Goal: Task Accomplishment & Management: Manage account settings

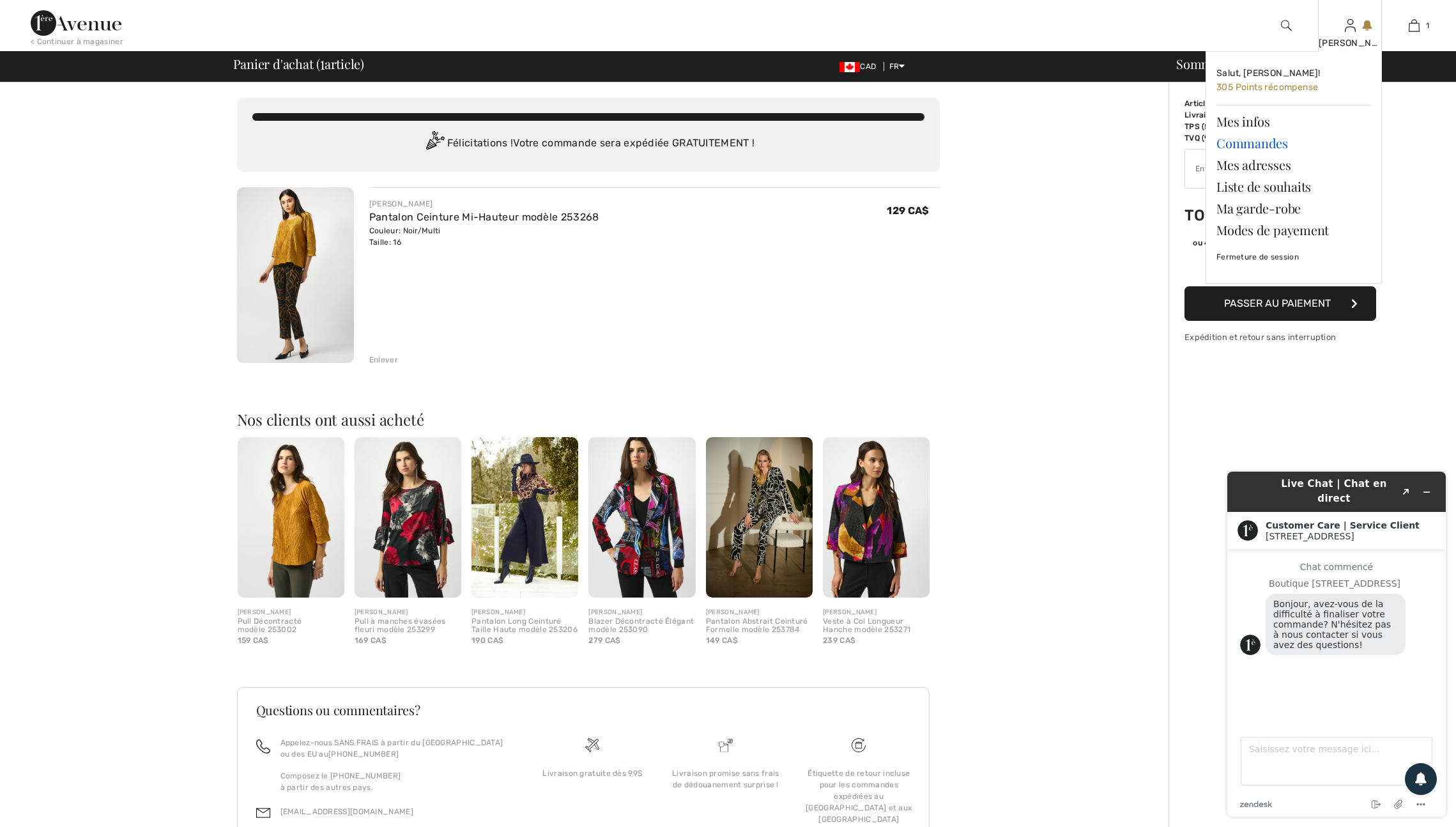
click at [1256, 147] on link "Commandes" at bounding box center [1293, 143] width 155 height 22
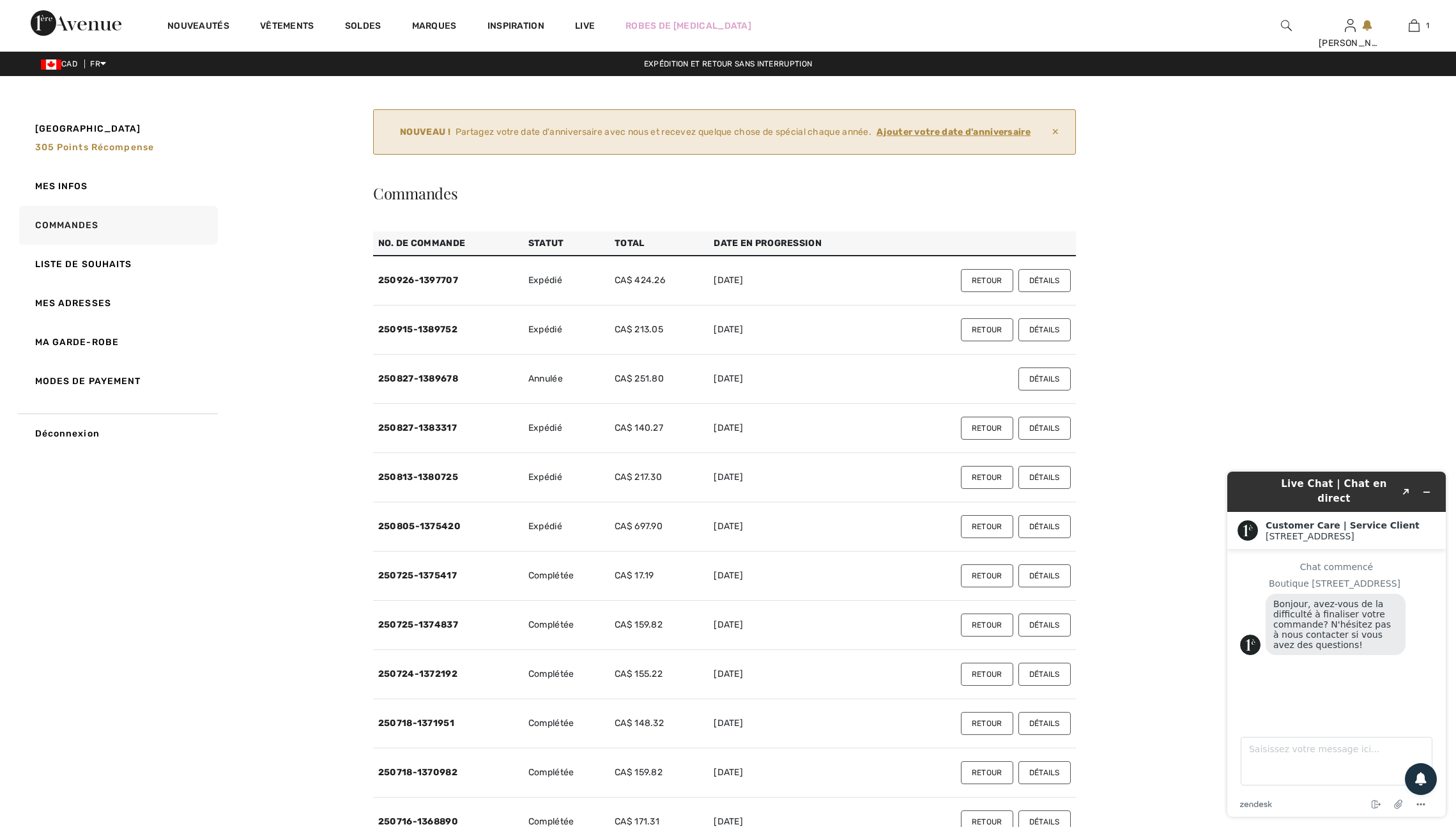
click at [1045, 292] on button "Détails" at bounding box center [1044, 280] width 53 height 23
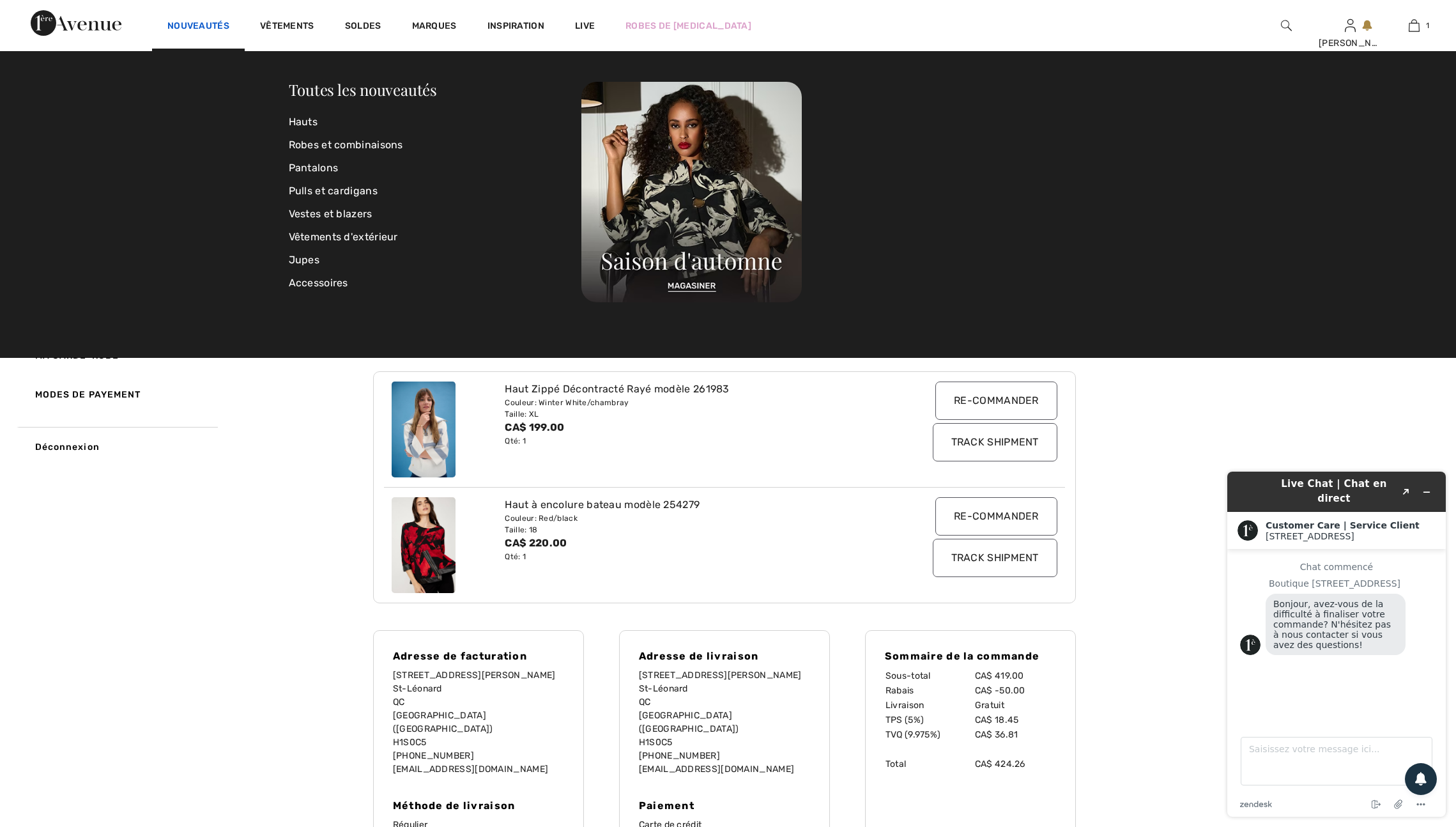
click at [229, 23] on link "Nouveautés" at bounding box center [198, 27] width 62 height 14
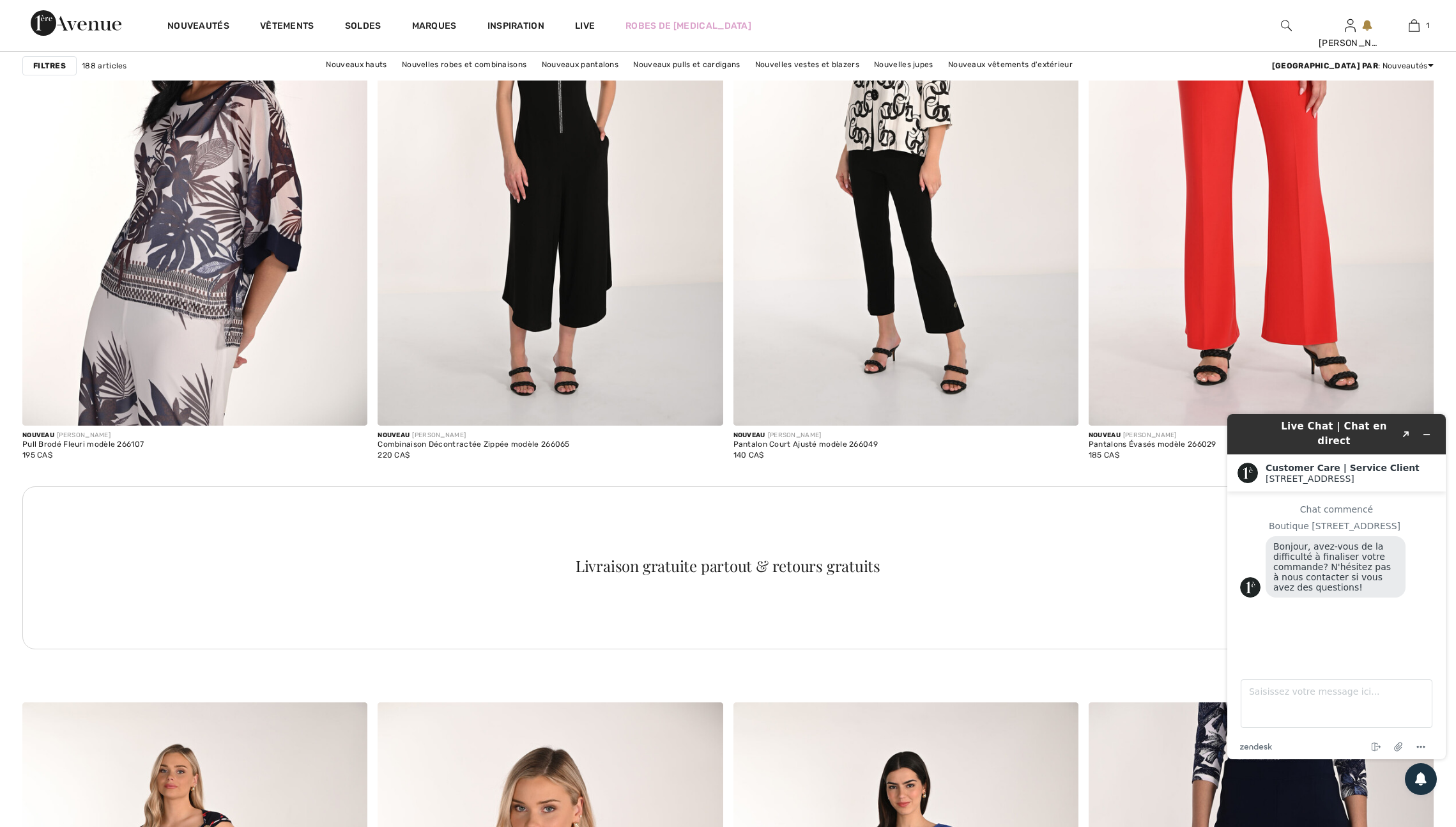
scroll to position [6521, 0]
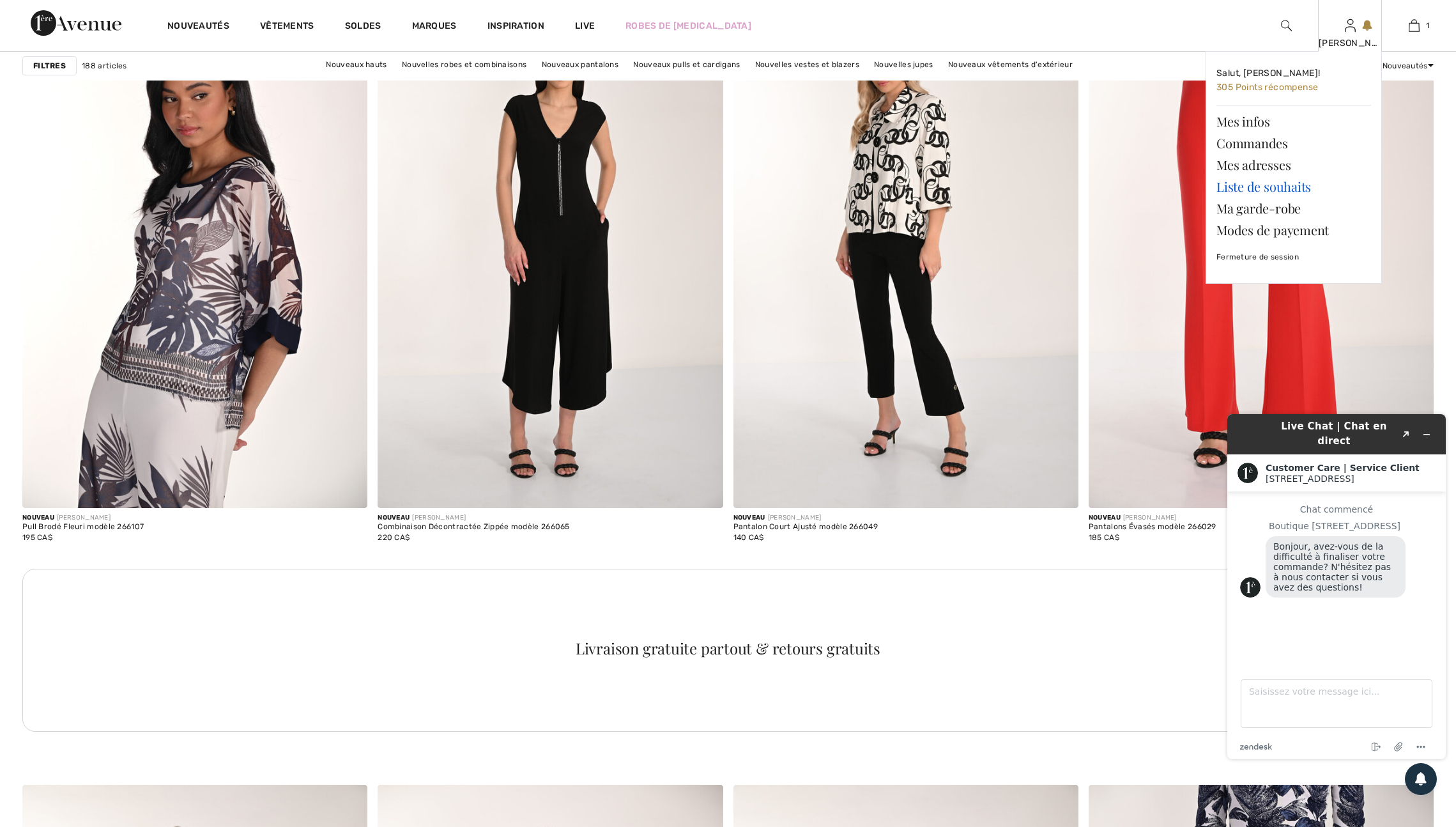
click at [1259, 192] on link "Liste de souhaits" at bounding box center [1293, 186] width 155 height 22
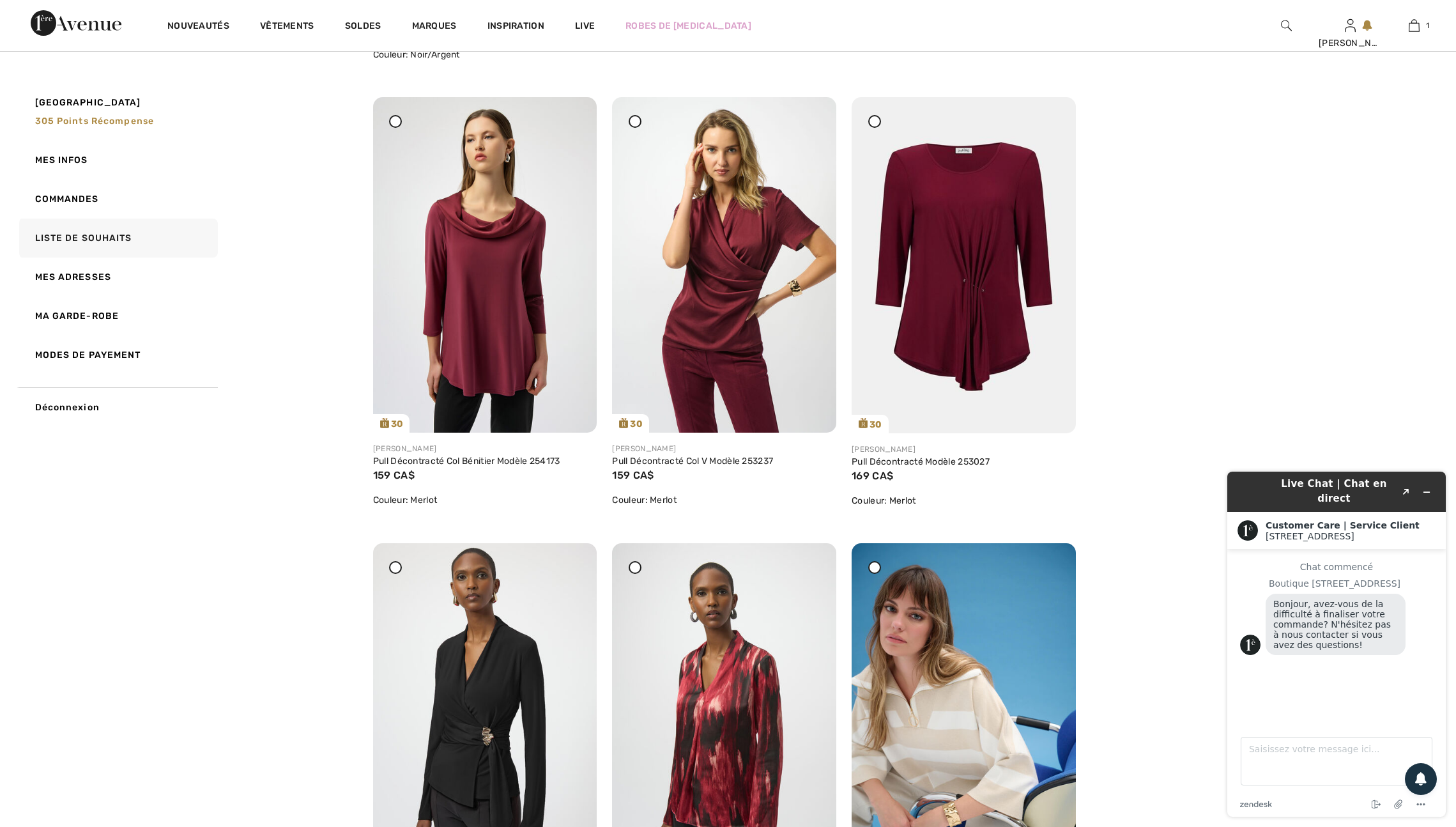
scroll to position [2894, 0]
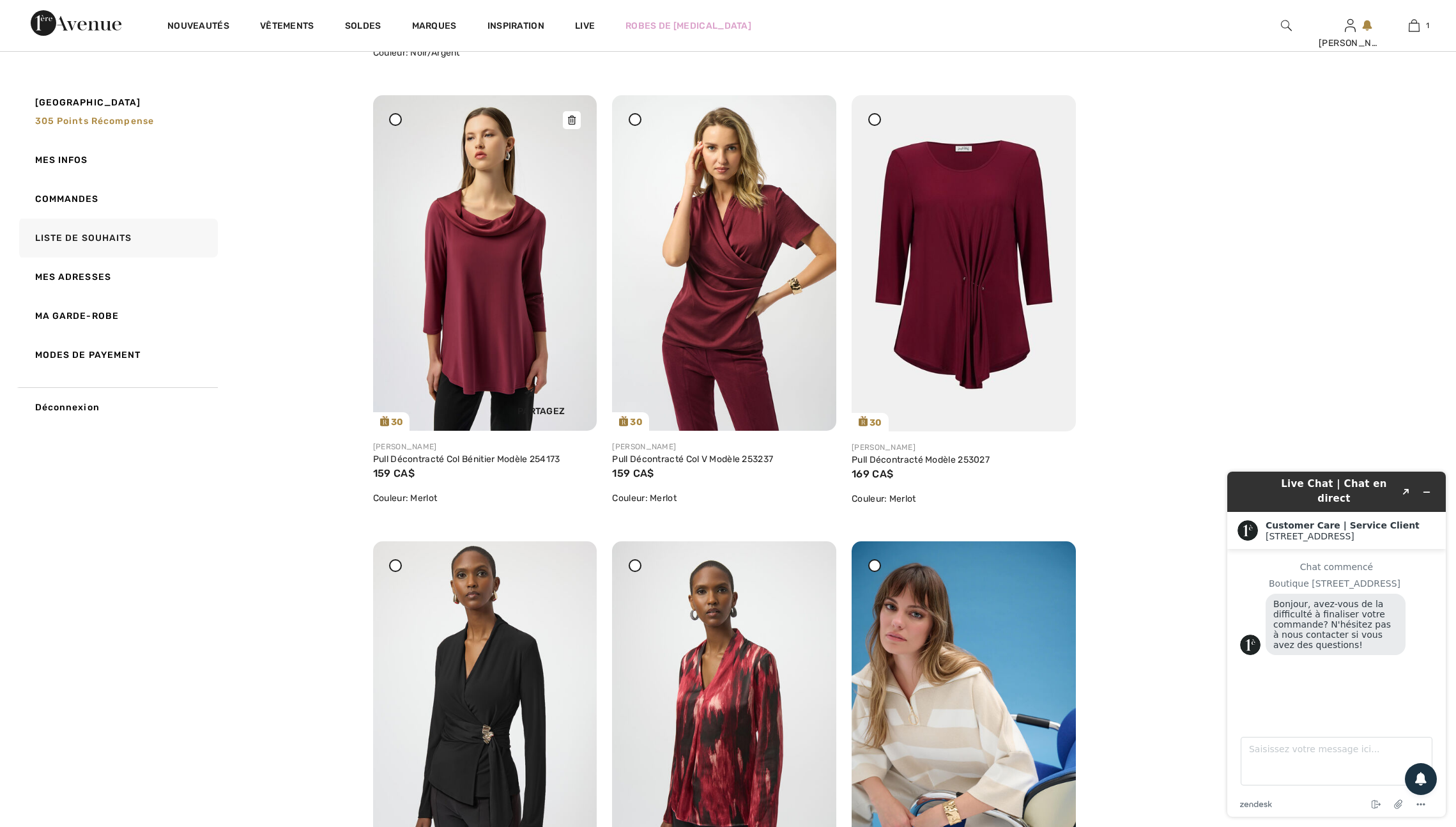
click at [475, 404] on img at bounding box center [485, 263] width 224 height 335
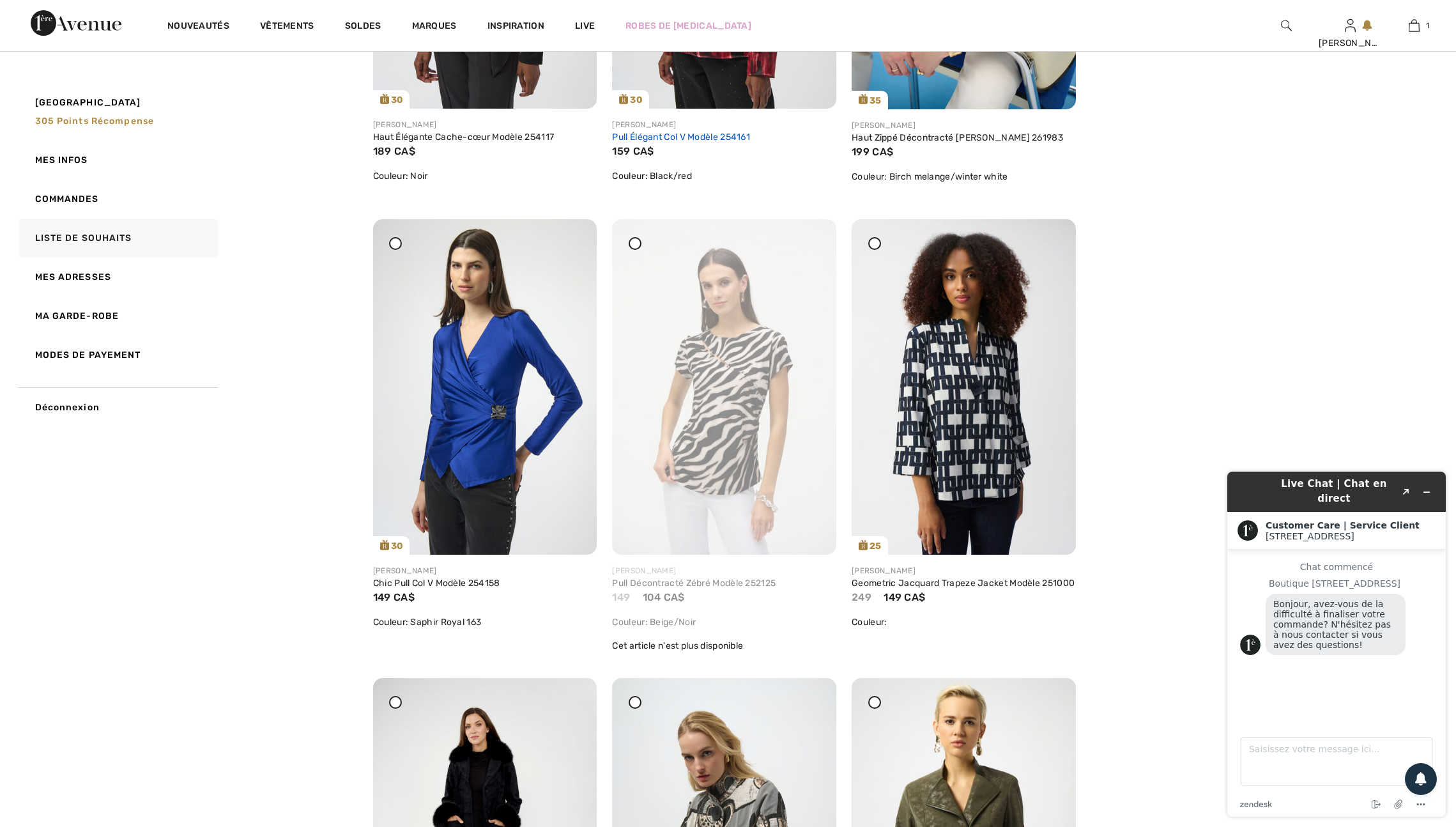
scroll to position [3664, 0]
click at [803, 553] on img at bounding box center [724, 386] width 224 height 335
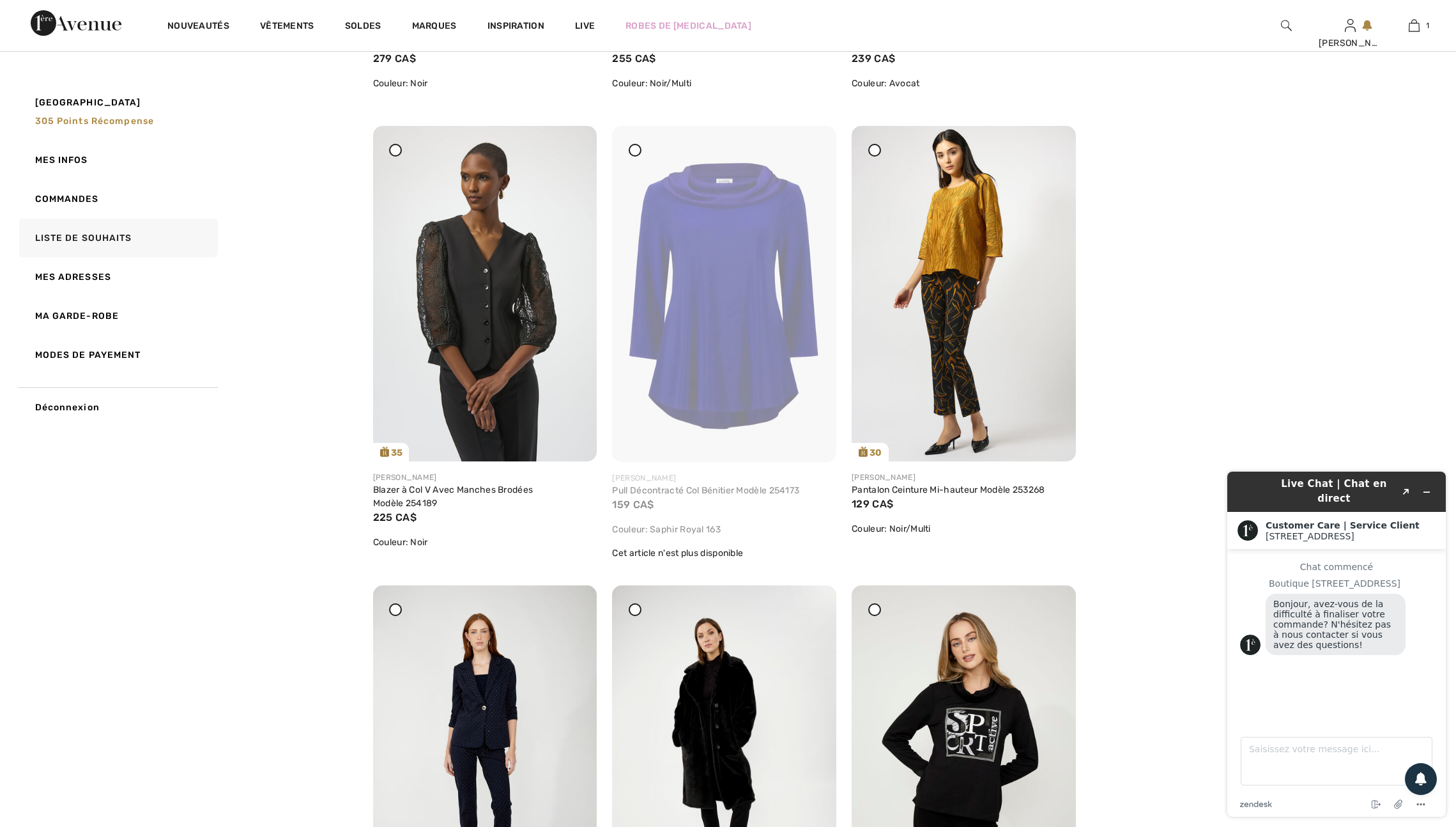
scroll to position [3784, 0]
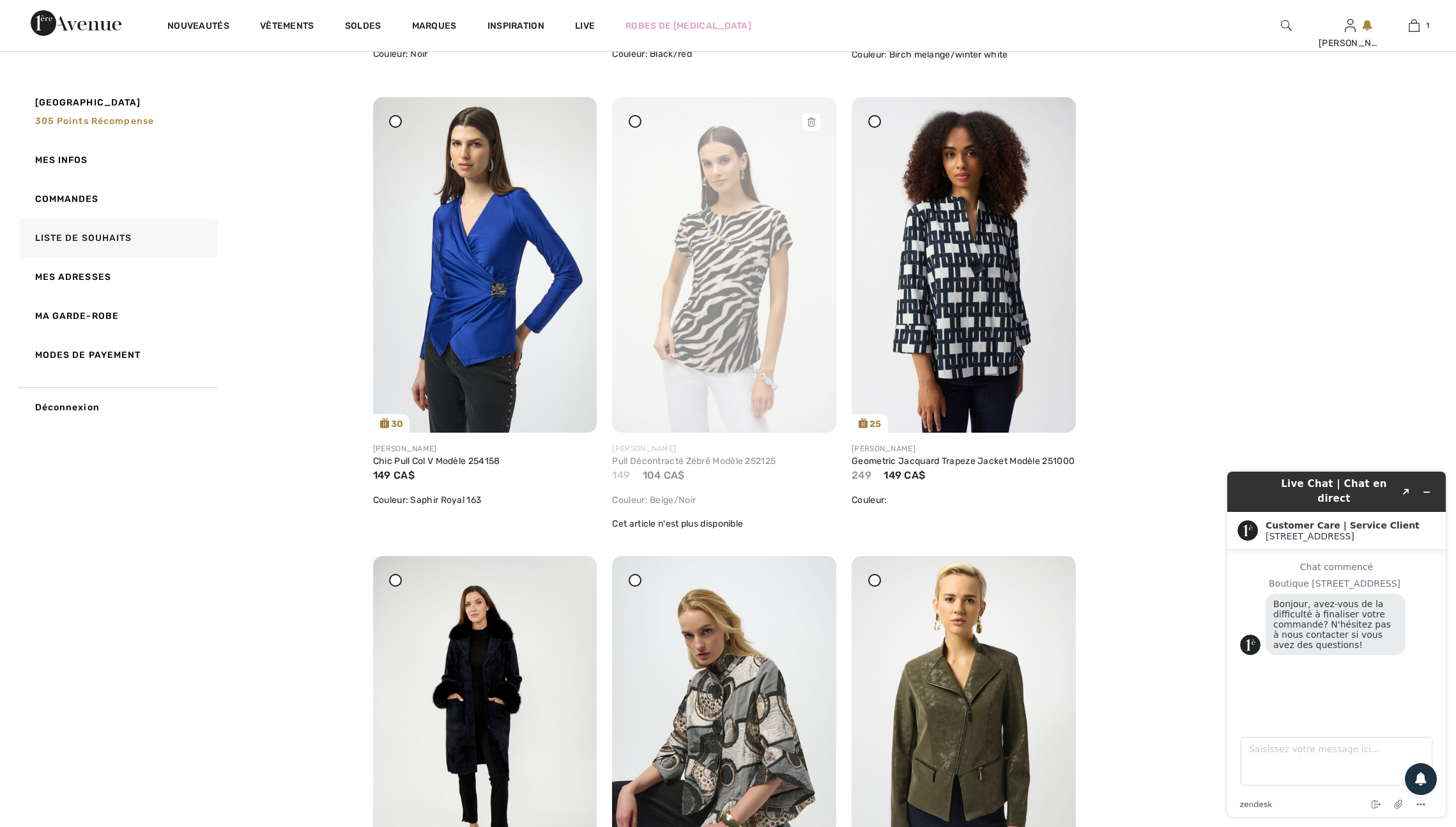
click at [815, 131] on div at bounding box center [811, 122] width 18 height 18
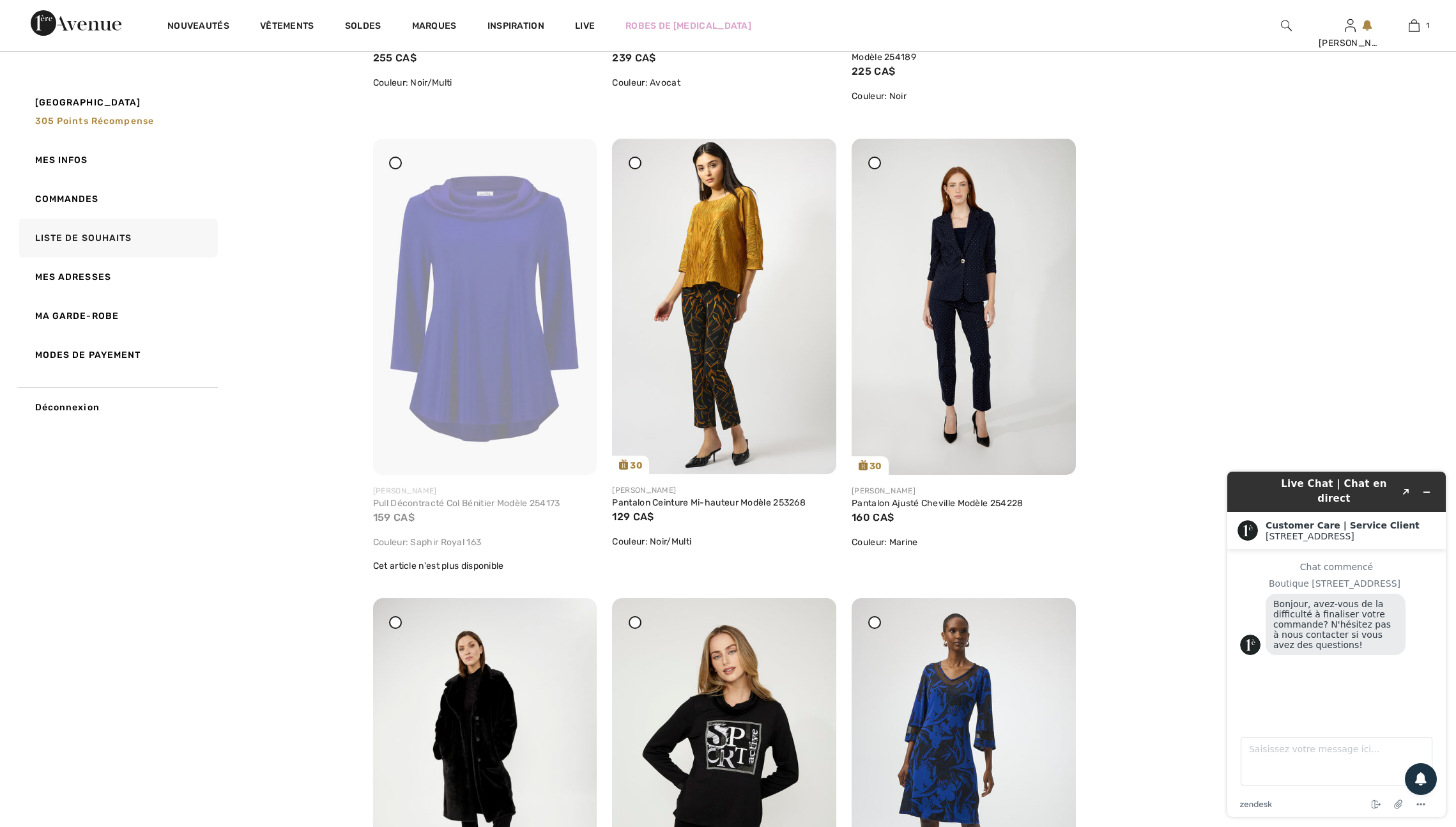
scroll to position [4649, 0]
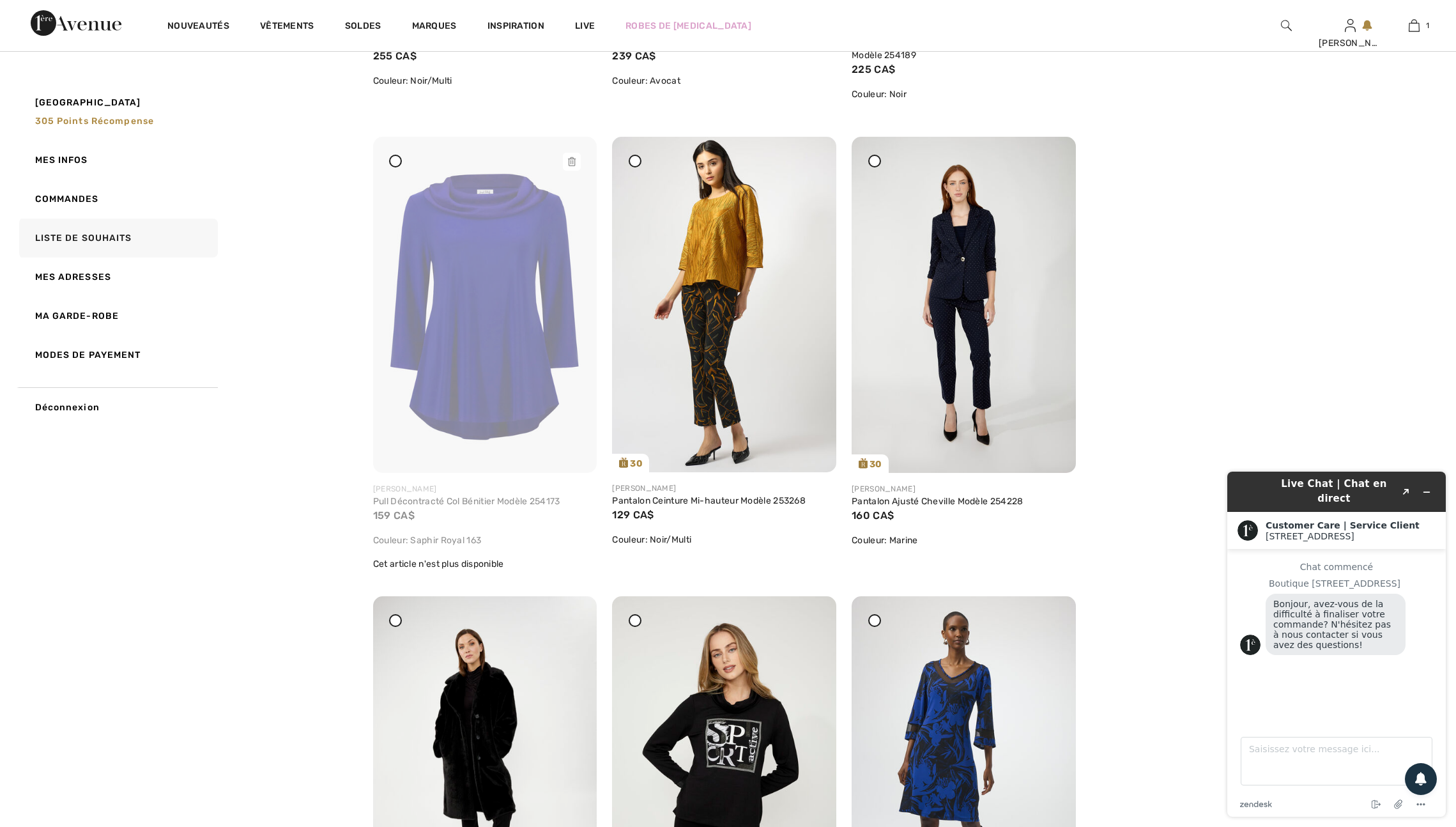
click at [568, 166] on icon at bounding box center [571, 161] width 7 height 9
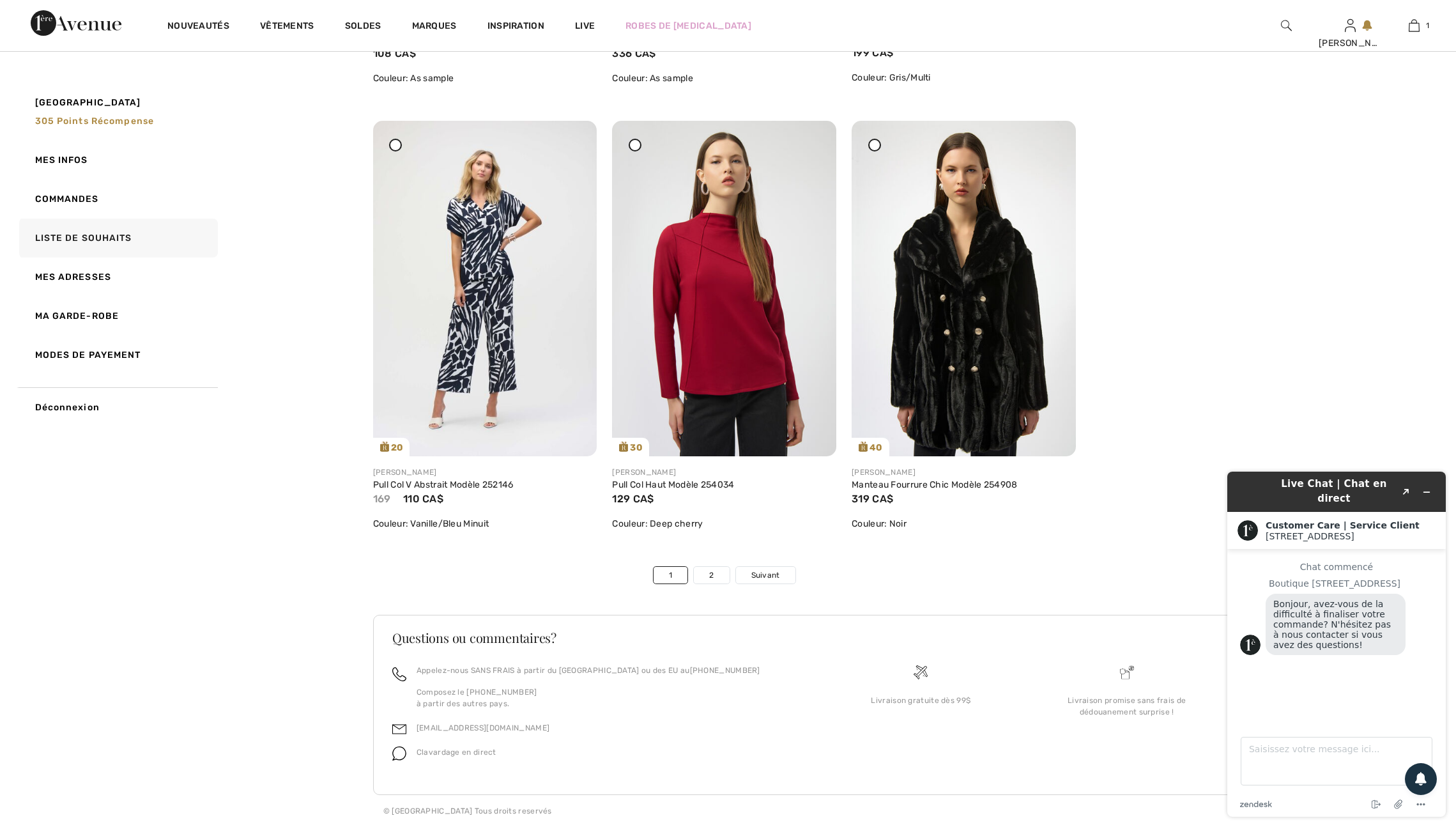
scroll to position [7135, 0]
click at [709, 567] on link "2" at bounding box center [711, 575] width 35 height 17
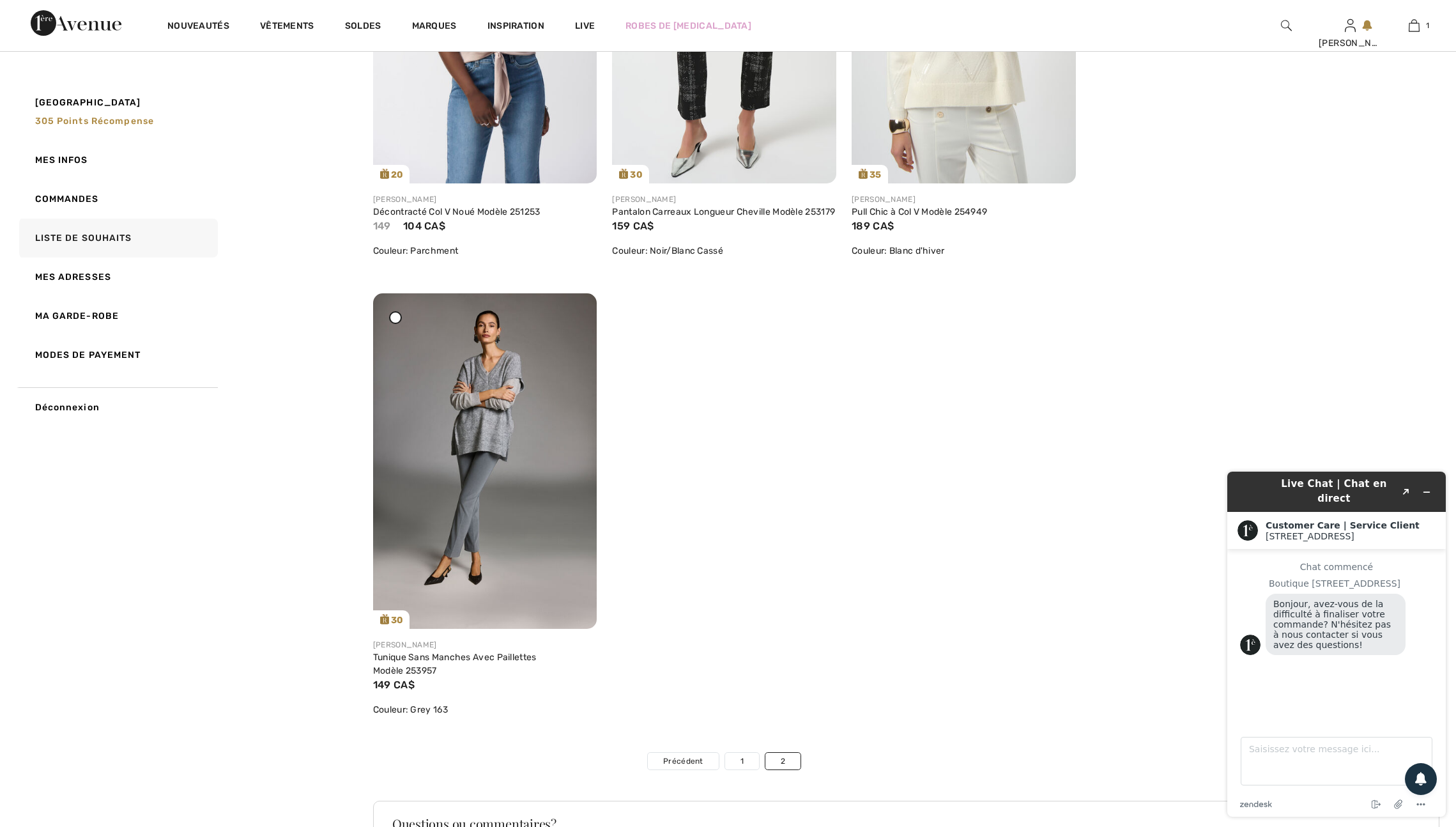
scroll to position [0, 0]
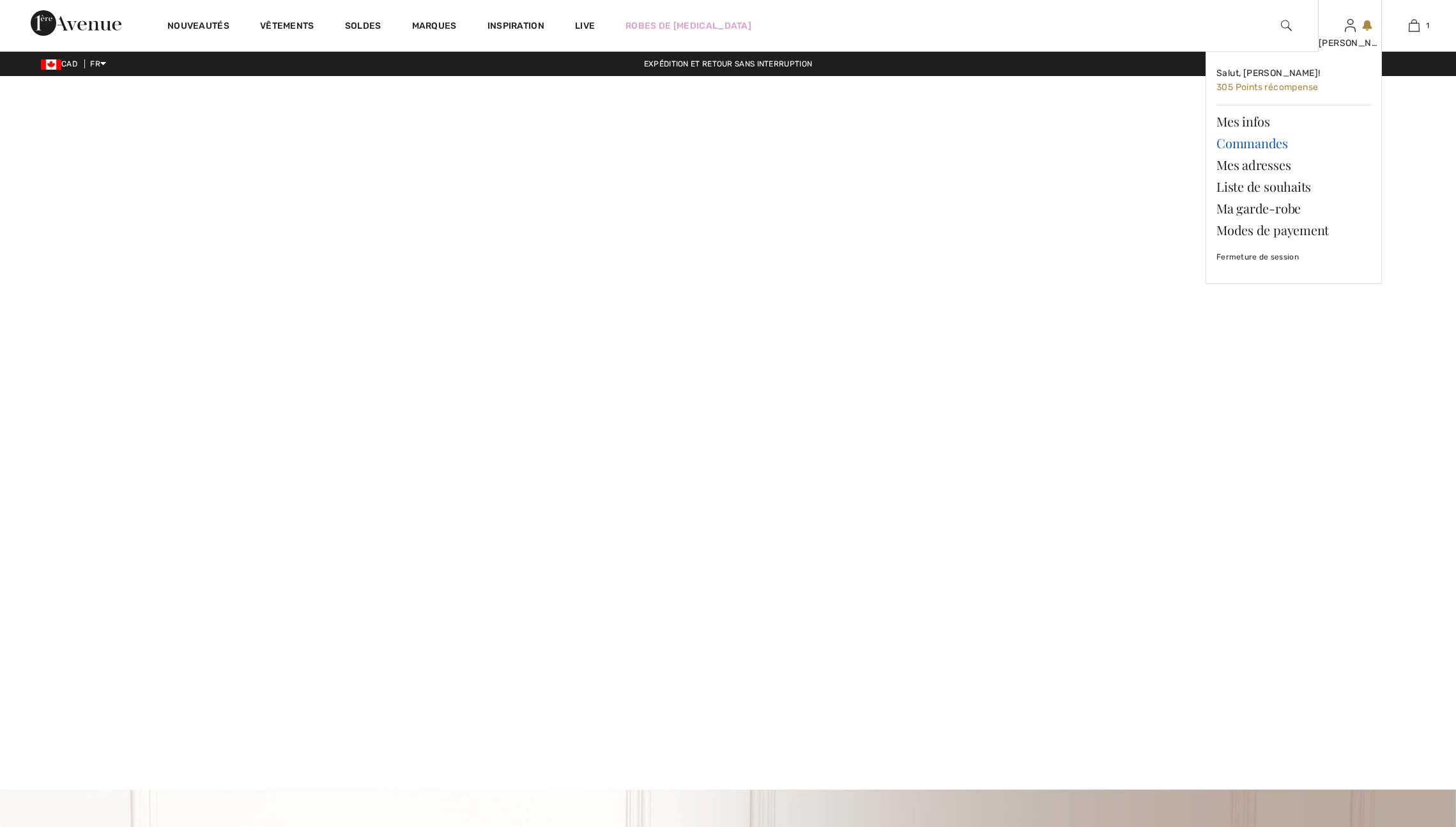
click at [1282, 147] on link "Commandes" at bounding box center [1293, 143] width 155 height 22
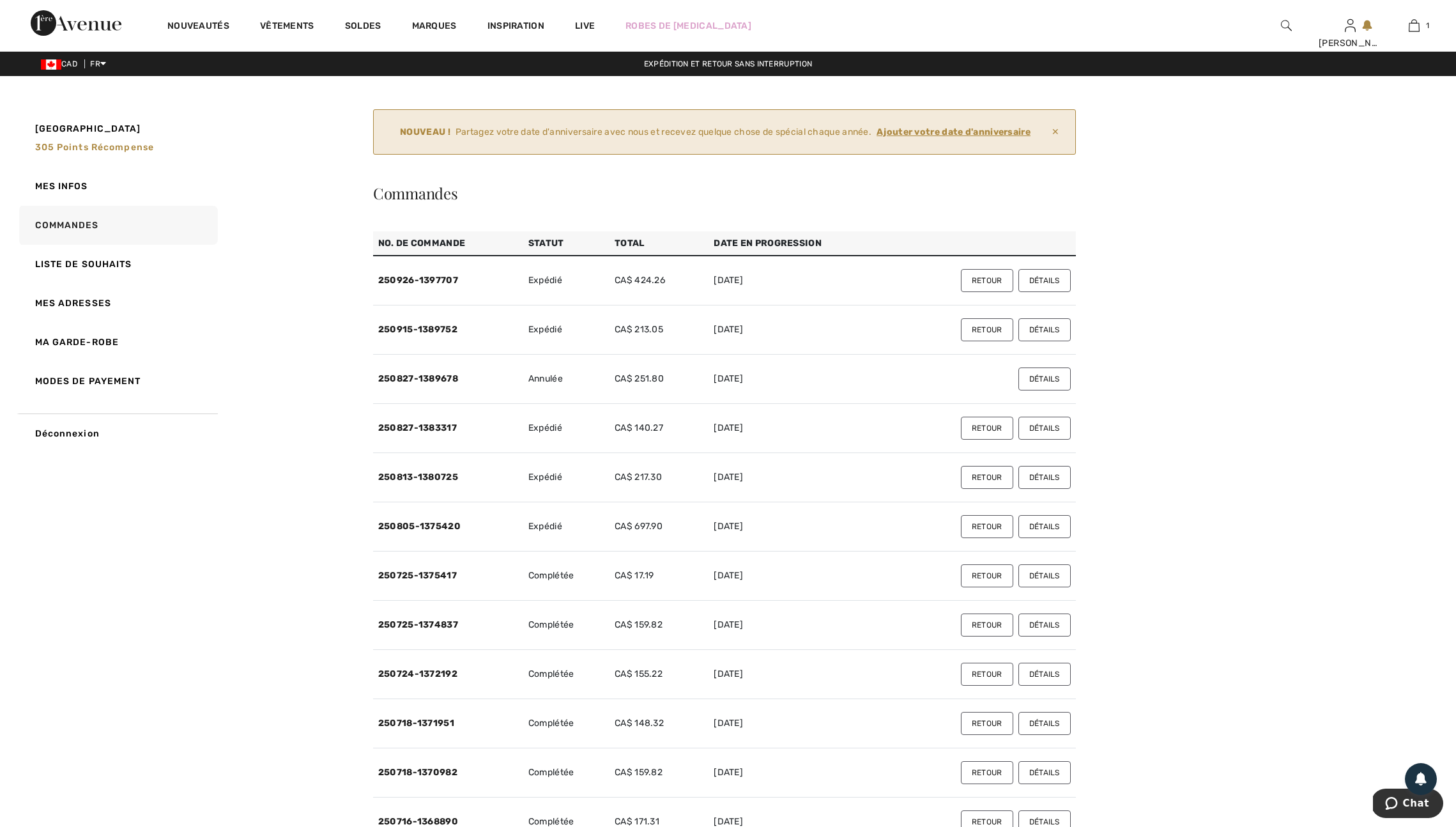
click at [966, 292] on button "Retour" at bounding box center [986, 280] width 53 height 23
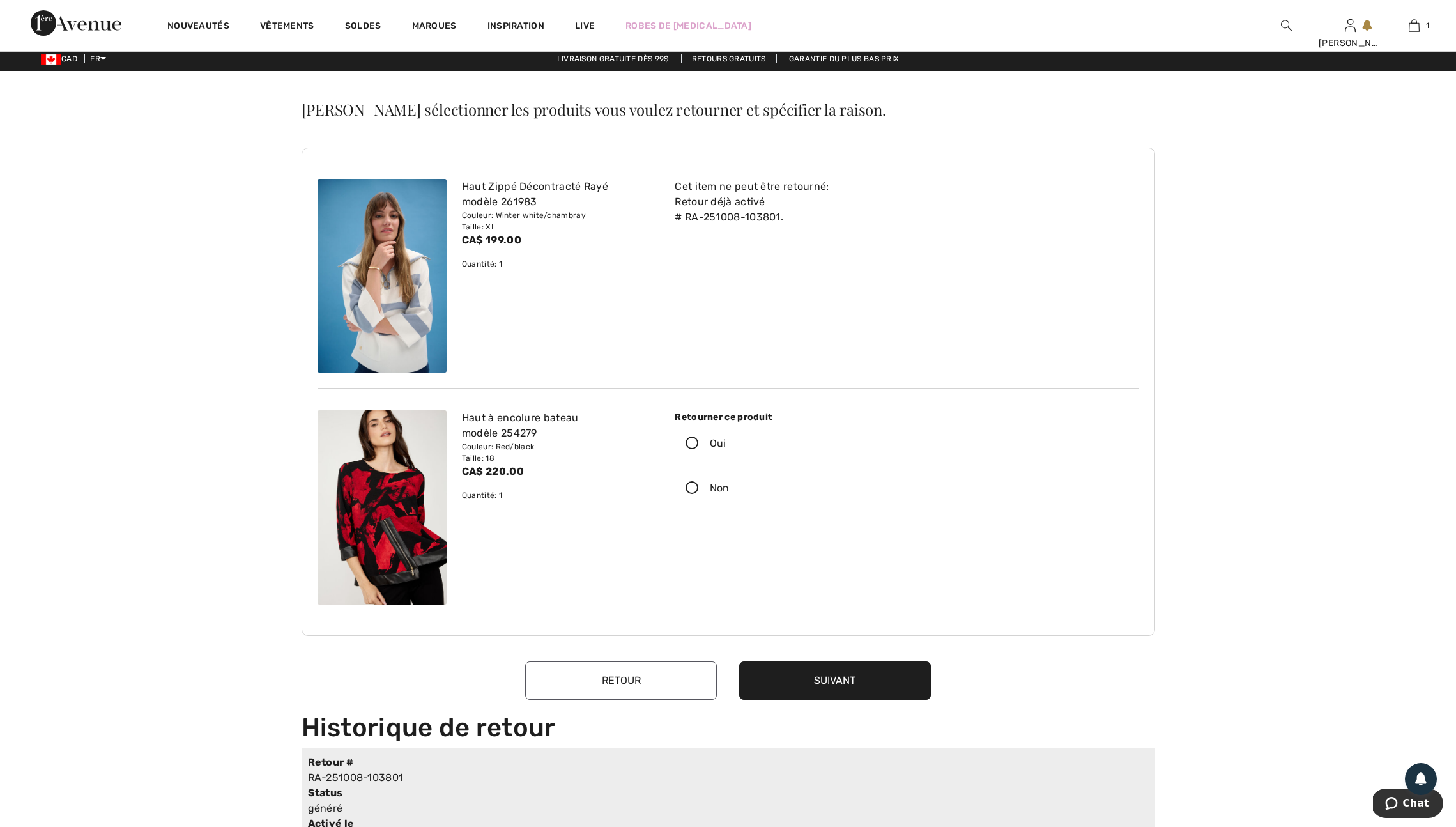
scroll to position [7, 0]
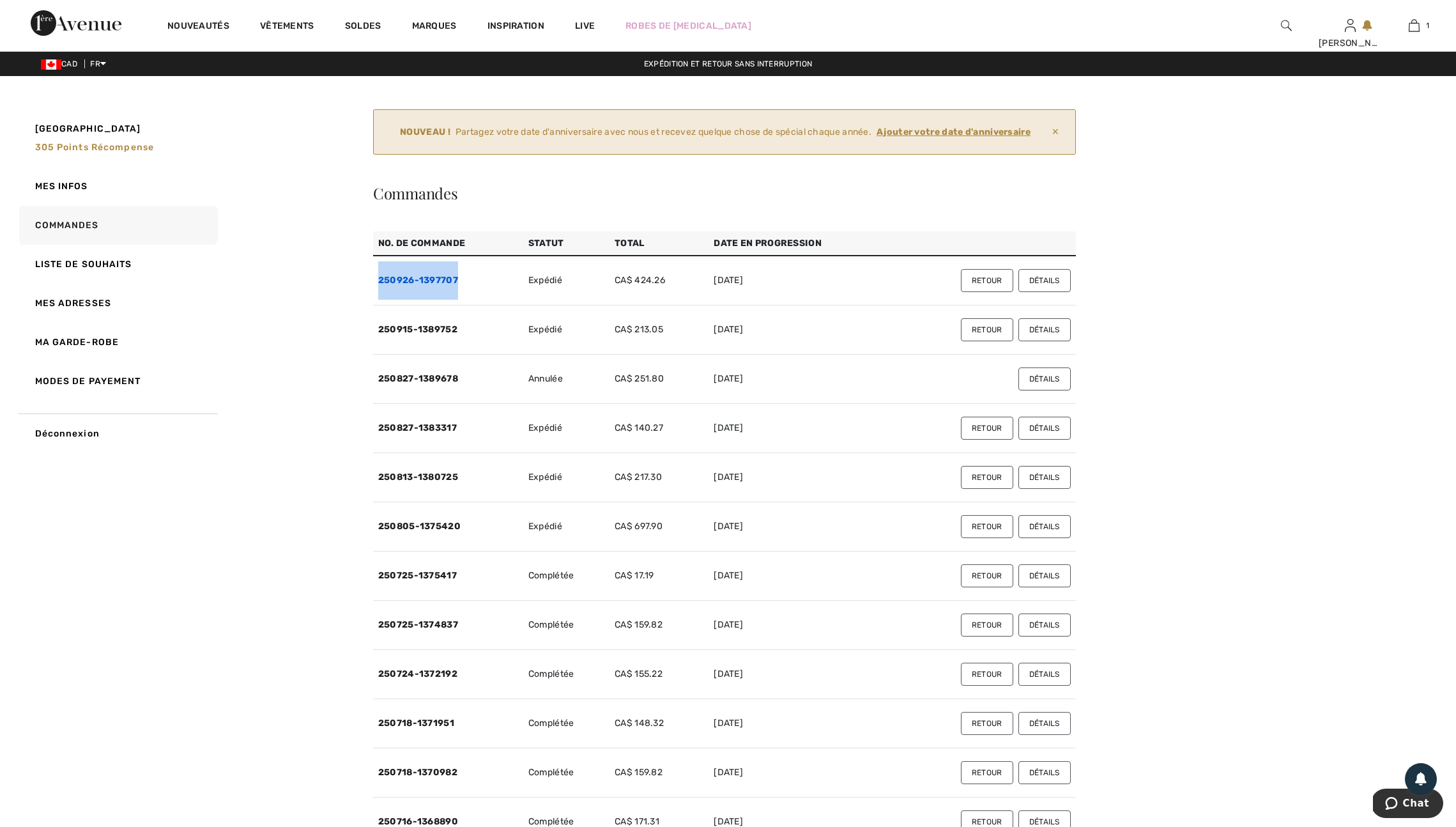
drag, startPoint x: 381, startPoint y: 309, endPoint x: 446, endPoint y: 307, distance: 65.0
click at [466, 305] on td "250926-1397707" at bounding box center [448, 281] width 150 height 50
copy link "250926-1397707"
